Goal: Task Accomplishment & Management: Manage account settings

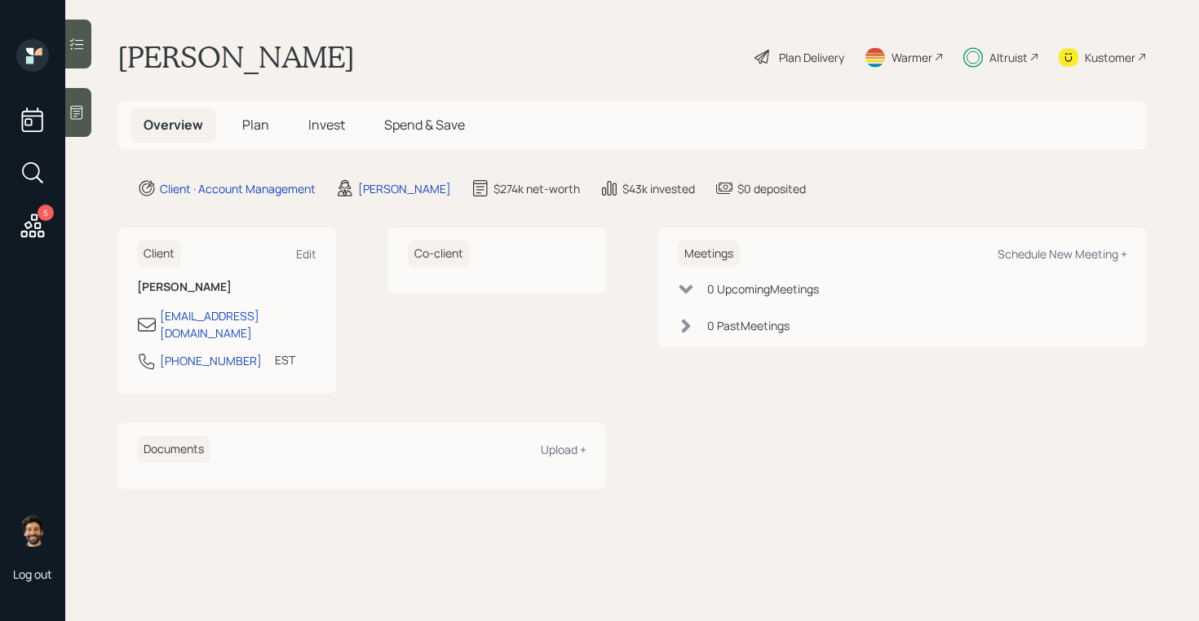
click at [338, 126] on span "Invest" at bounding box center [326, 125] width 37 height 18
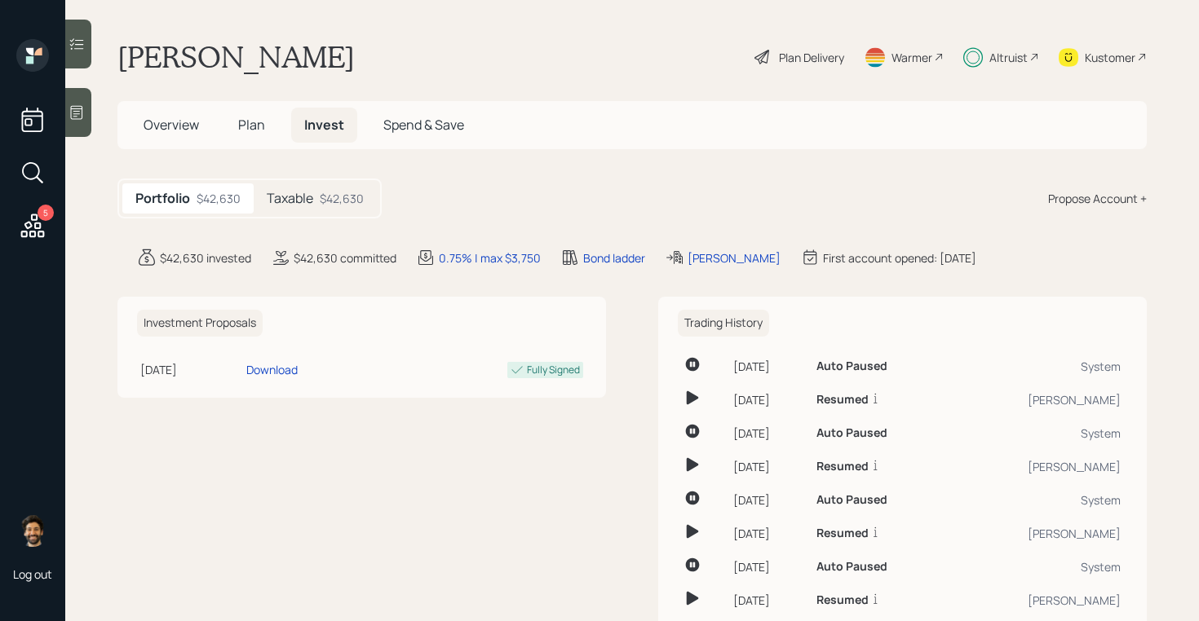
click at [299, 195] on h5 "Taxable" at bounding box center [290, 198] width 46 height 15
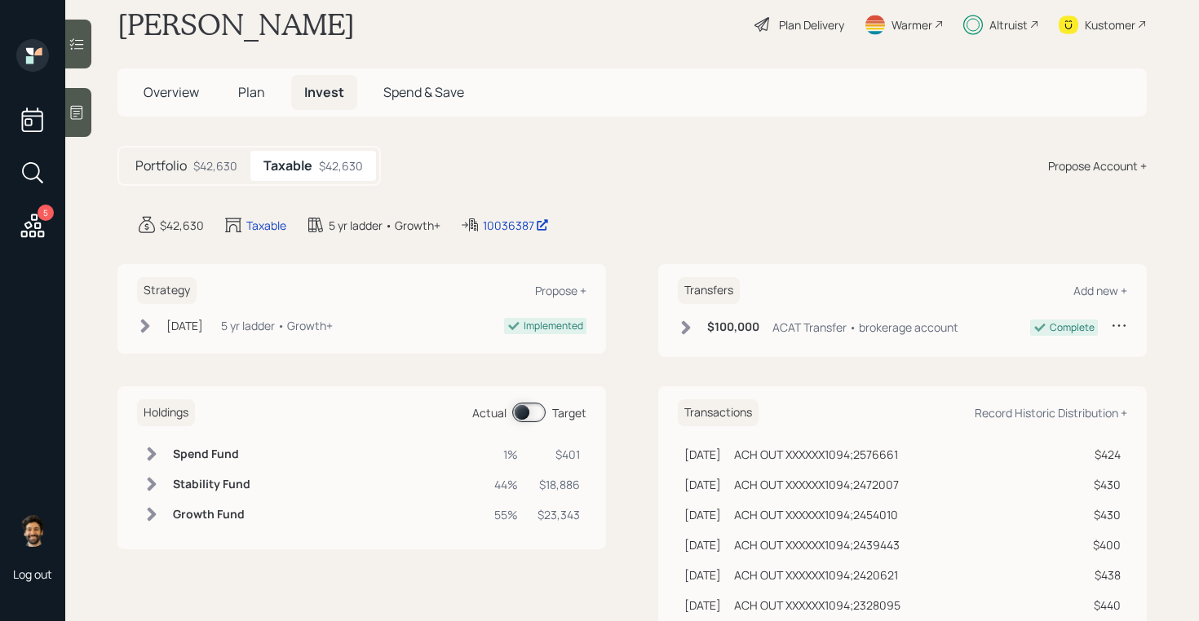
scroll to position [35, 0]
click at [526, 421] on div "Holdings Actual Target" at bounding box center [361, 410] width 449 height 27
click at [522, 404] on span at bounding box center [528, 410] width 33 height 20
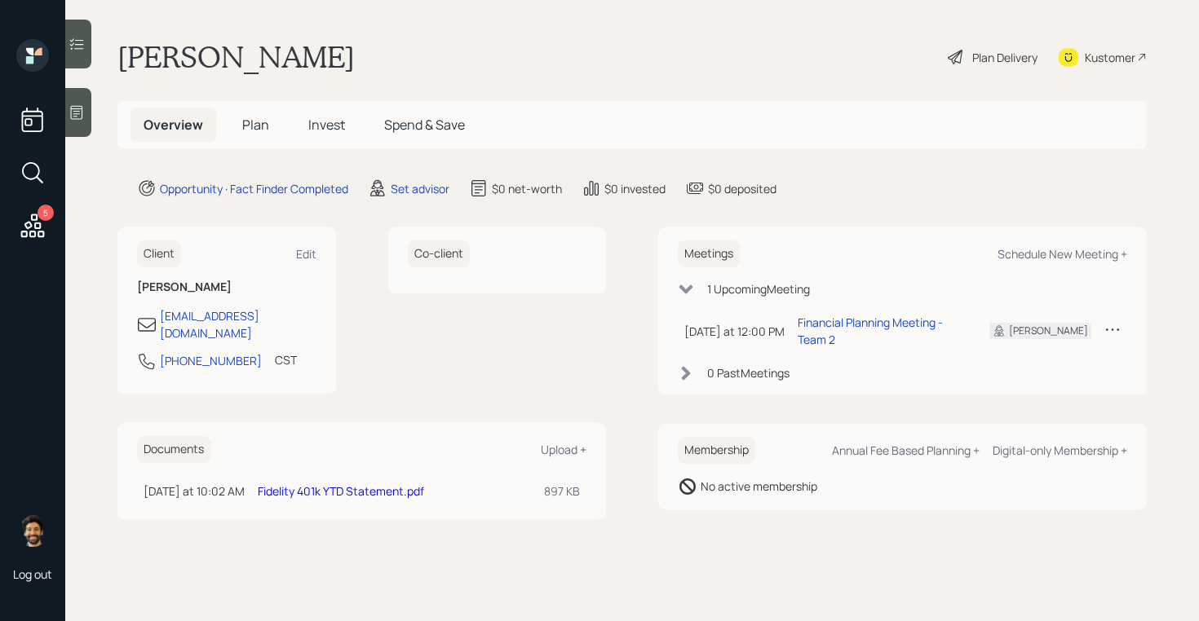
click at [249, 135] on h5 "Plan" at bounding box center [255, 125] width 53 height 35
